Goal: Task Accomplishment & Management: Complete application form

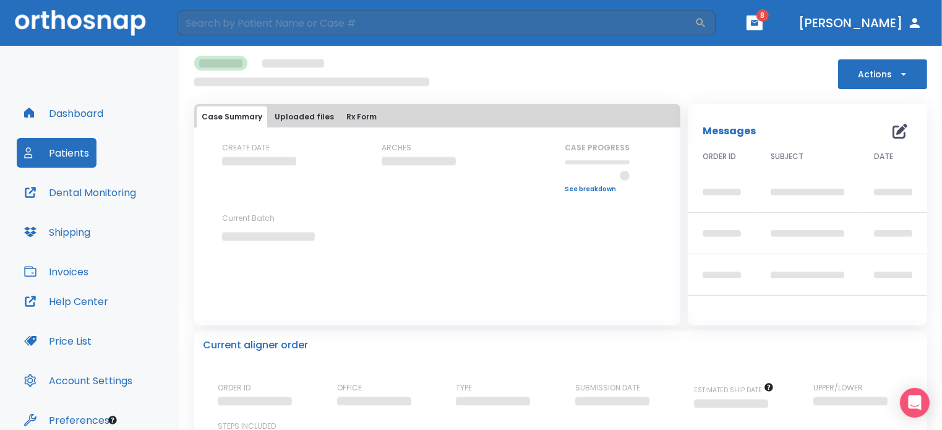
click at [885, 74] on button "Actions" at bounding box center [882, 74] width 89 height 30
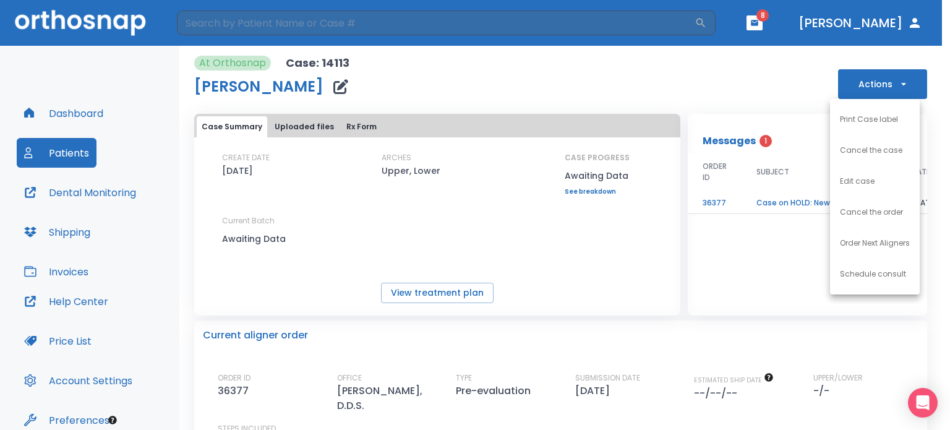
click at [765, 75] on div at bounding box center [475, 215] width 950 height 430
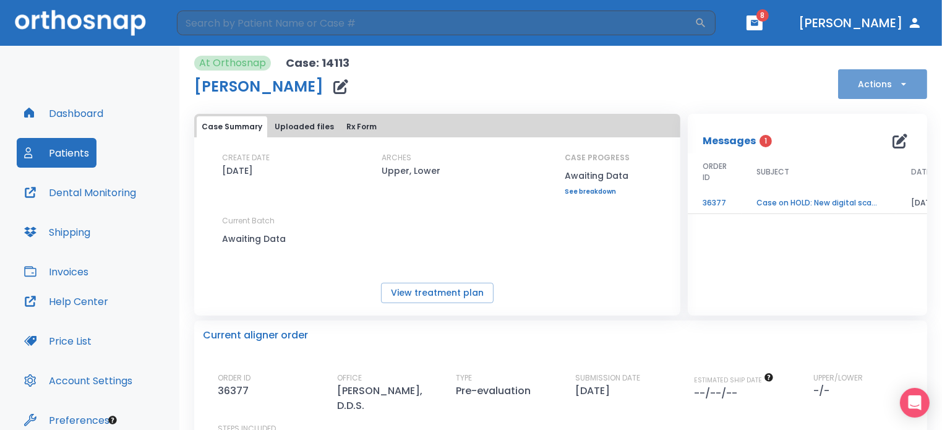
click at [875, 79] on button "Actions" at bounding box center [882, 84] width 89 height 30
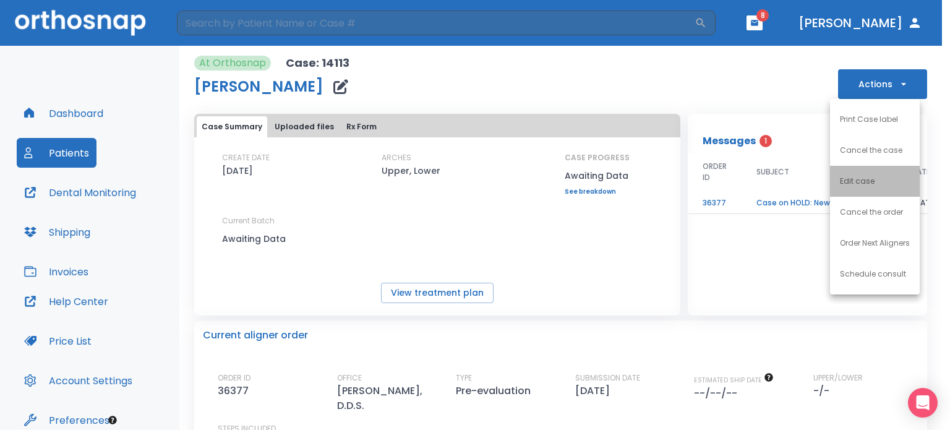
click at [856, 177] on p "Edit case" at bounding box center [857, 181] width 35 height 11
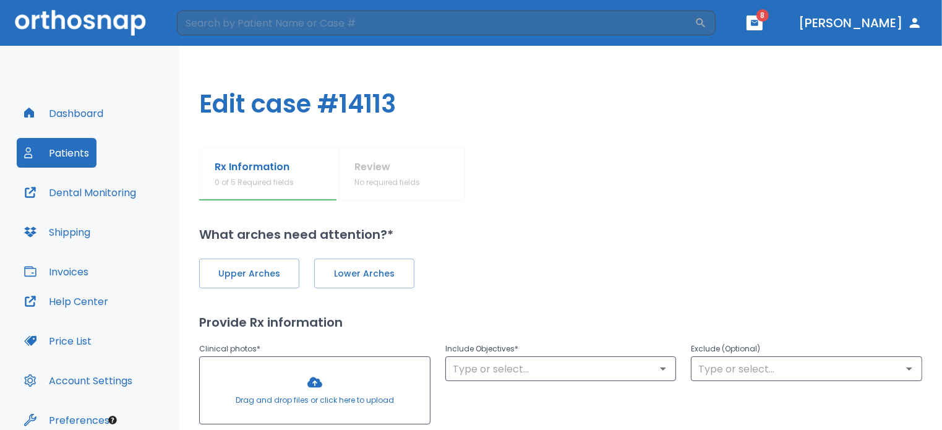
type input "1"
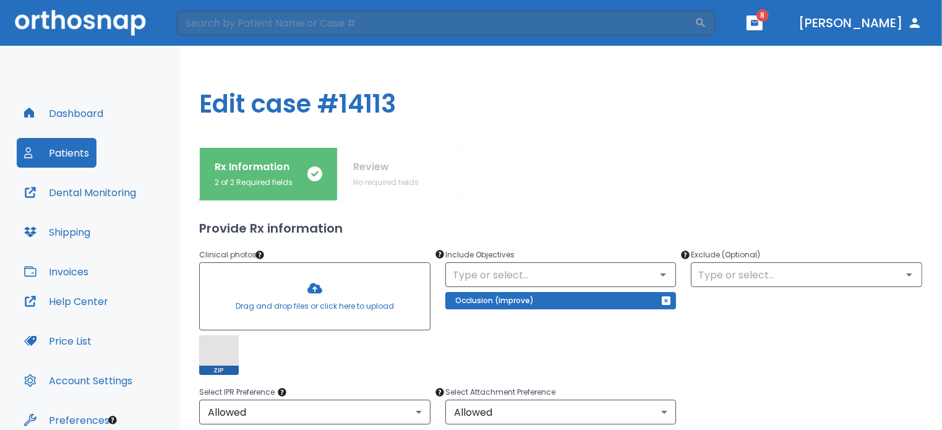
scroll to position [124, 0]
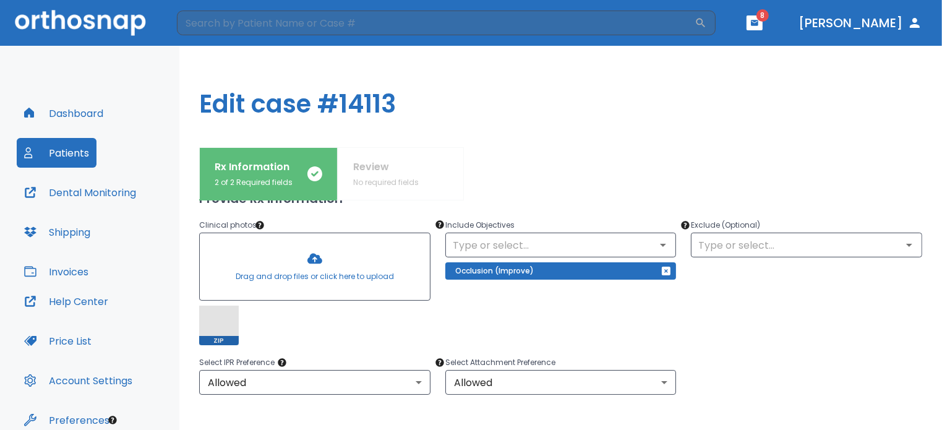
click at [312, 261] on div at bounding box center [315, 266] width 230 height 67
drag, startPoint x: 221, startPoint y: 328, endPoint x: 161, endPoint y: 254, distance: 95.8
click at [161, 254] on div "Dashboard Patients Dental Monitoring Shipping Invoices" at bounding box center [90, 192] width 146 height 188
click at [215, 317] on span at bounding box center [219, 325] width 40 height 40
drag, startPoint x: 215, startPoint y: 318, endPoint x: 357, endPoint y: 335, distance: 142.5
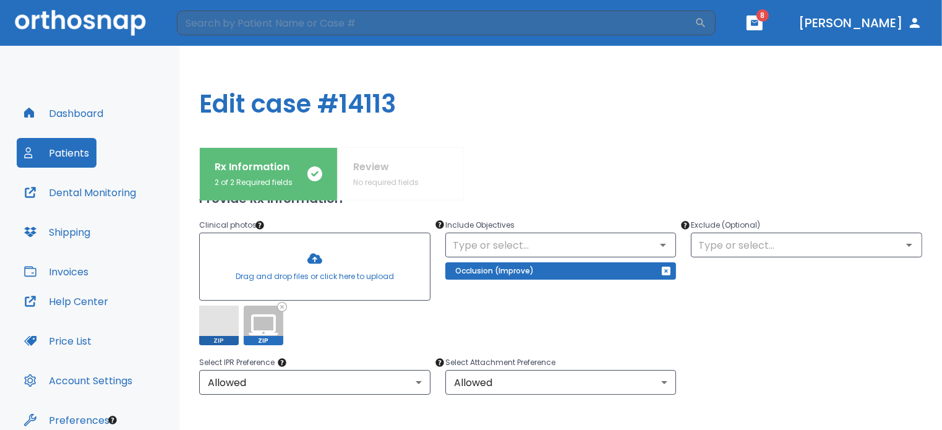
click at [357, 335] on div "ZIP ZIP" at bounding box center [314, 325] width 231 height 40
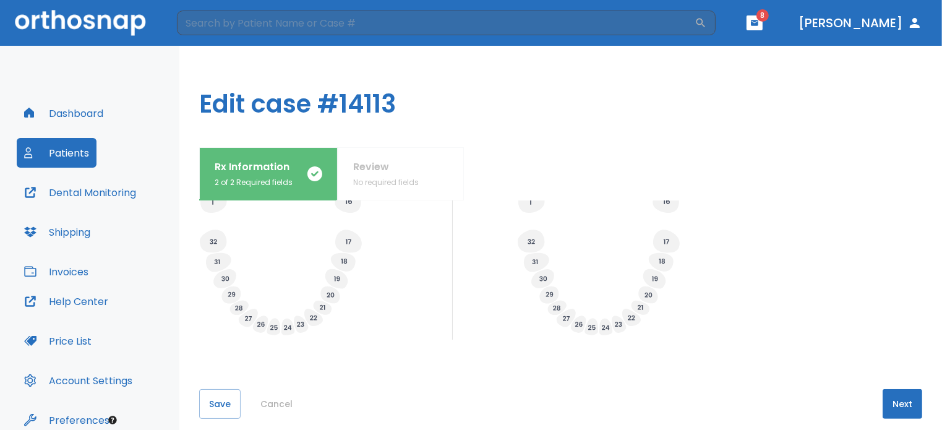
scroll to position [525, 0]
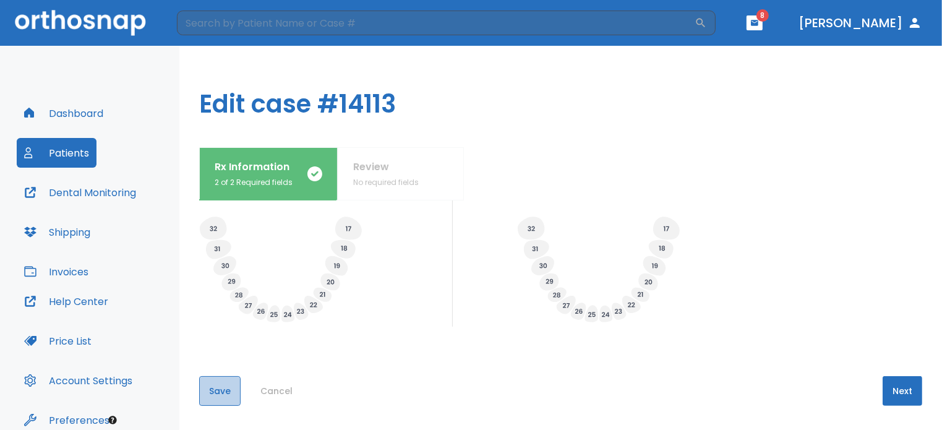
click at [220, 390] on button "Save" at bounding box center [219, 391] width 41 height 30
